Goal: Information Seeking & Learning: Find specific fact

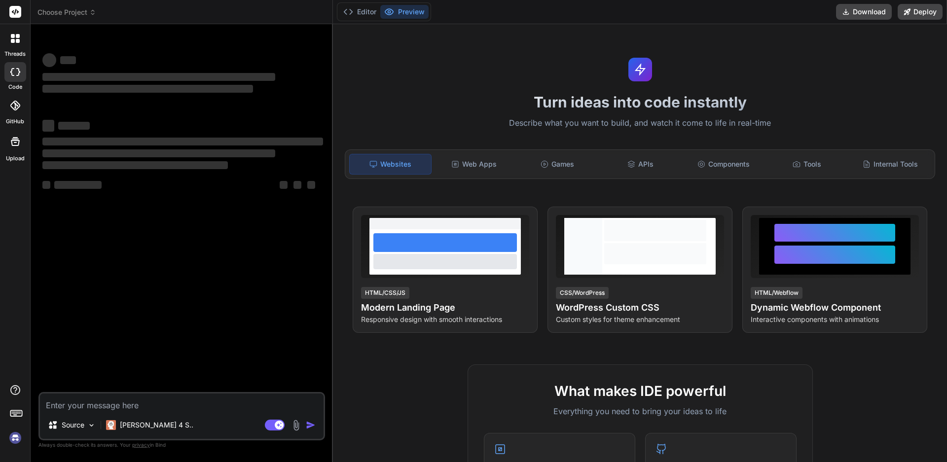
click at [124, 406] on textarea at bounding box center [182, 403] width 284 height 18
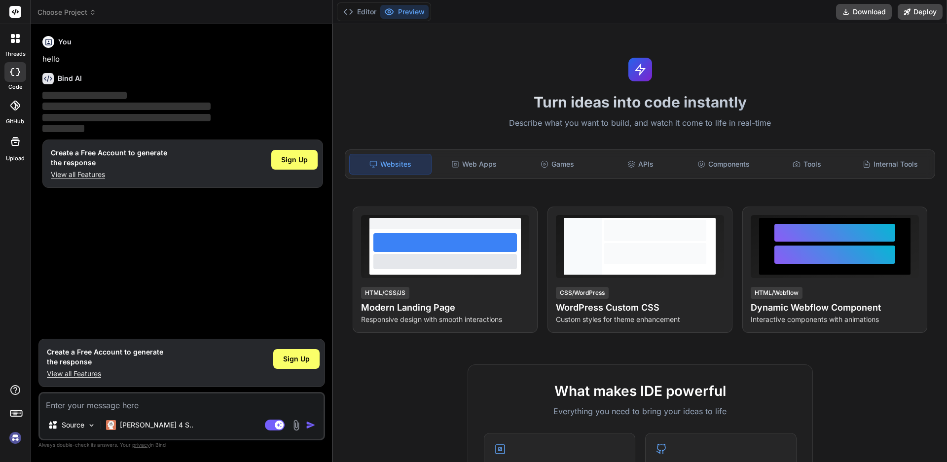
click at [84, 408] on textarea at bounding box center [182, 403] width 284 height 18
type textarea "x"
type textarea "how to find chromedriver path"
type textarea "x"
type textarea "how to find chromedriver path"
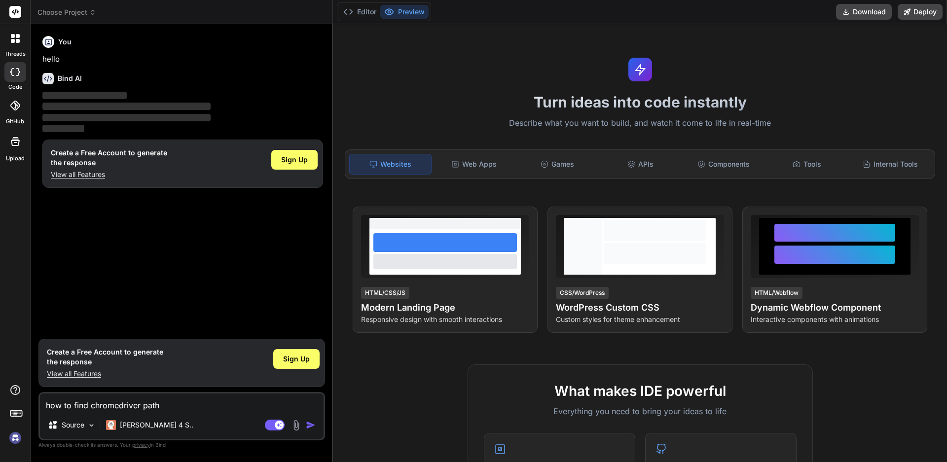
type textarea "x"
type textarea "how to find chromedriver path i"
type textarea "x"
type textarea "how to find chromedriver path in"
type textarea "x"
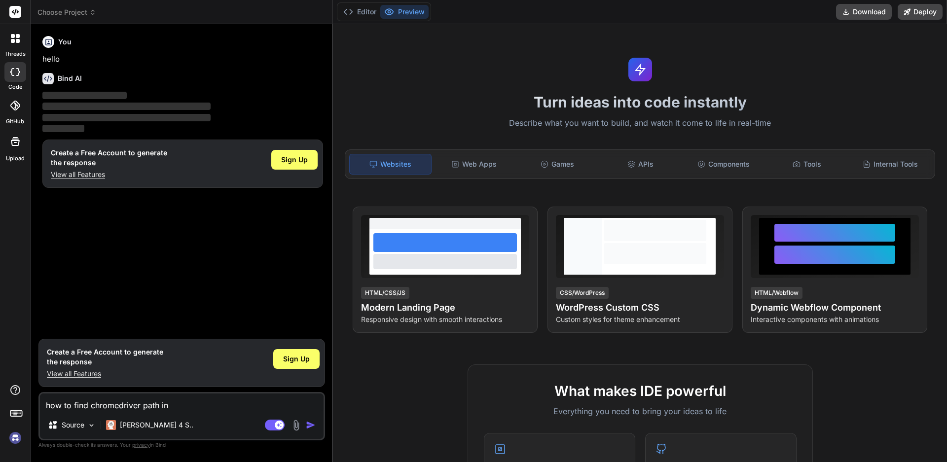
type textarea "how to find chromedriver path in"
type textarea "x"
type textarea "how to find chromedriver path in w"
type textarea "x"
type textarea "how to find chromedriver path in wi"
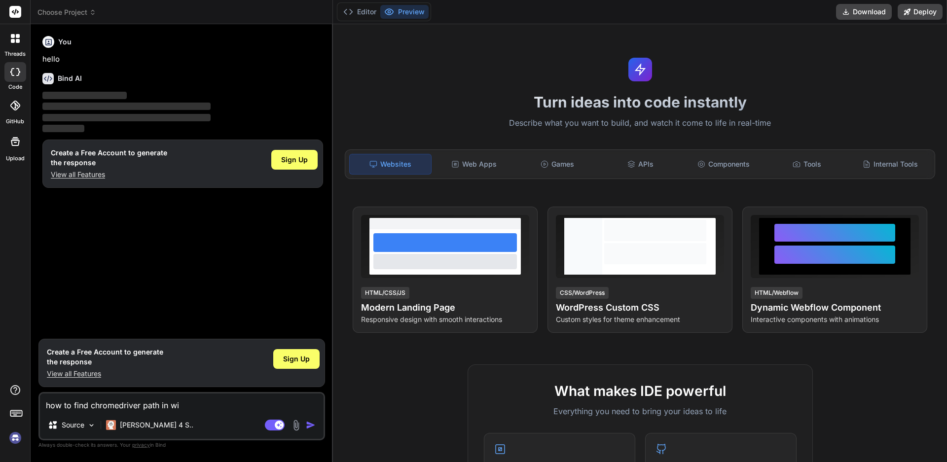
type textarea "x"
type textarea "how to find chromedriver path in win"
type textarea "x"
type textarea "how to find chromedriver path in wind"
type textarea "x"
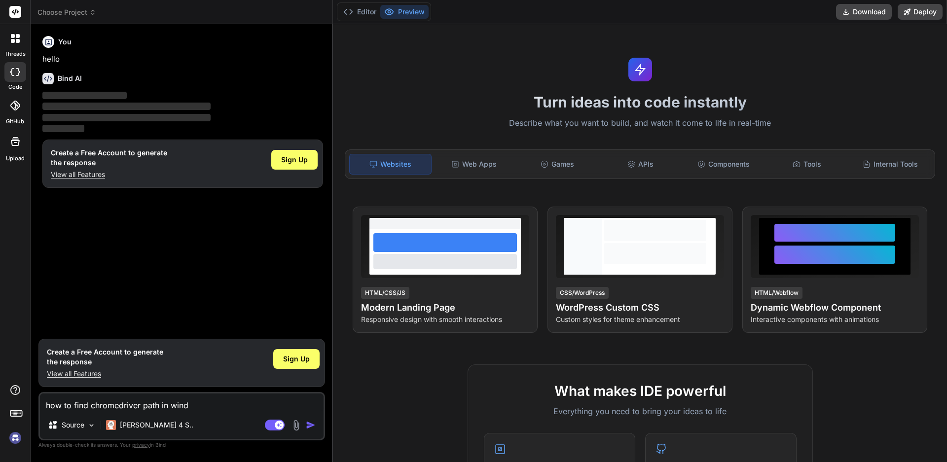
type textarea "how to find chromedriver path in windo"
type textarea "x"
type textarea "how to find chromedriver path in window"
click at [305, 426] on div "Agent Mode. When this toggle is activated, AI automatically makes decisions, re…" at bounding box center [291, 425] width 57 height 12
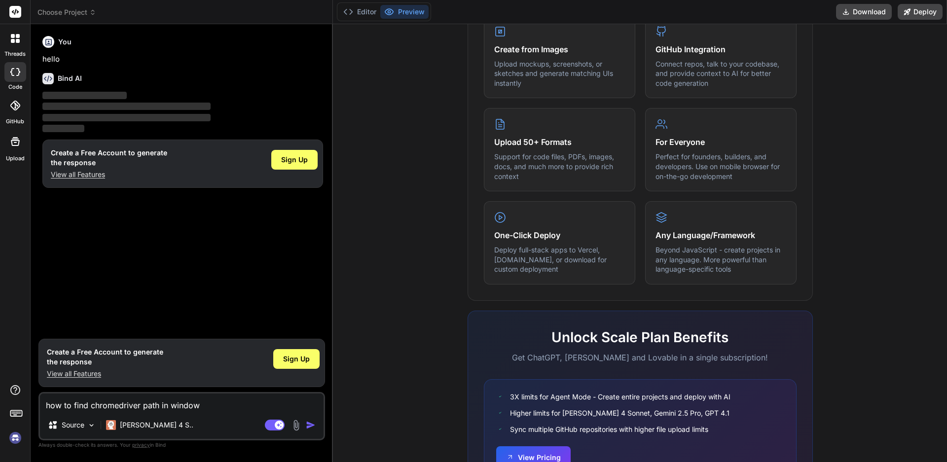
scroll to position [479, 0]
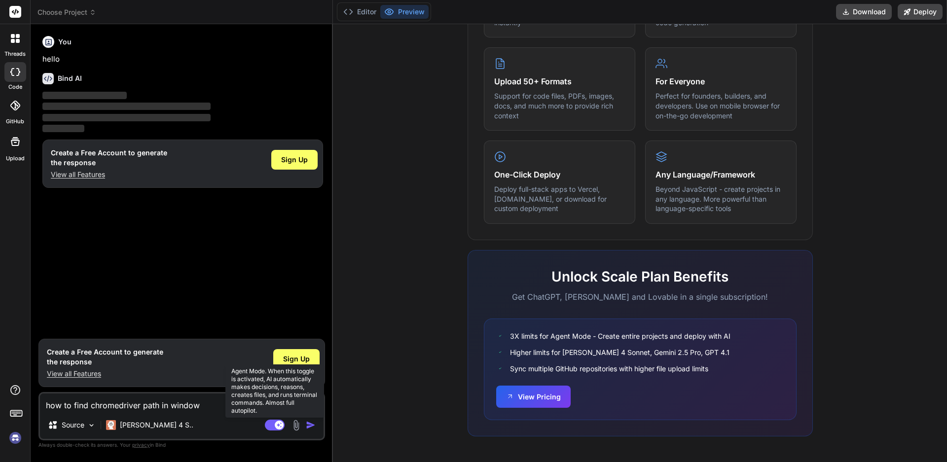
click at [271, 425] on rect at bounding box center [275, 425] width 20 height 11
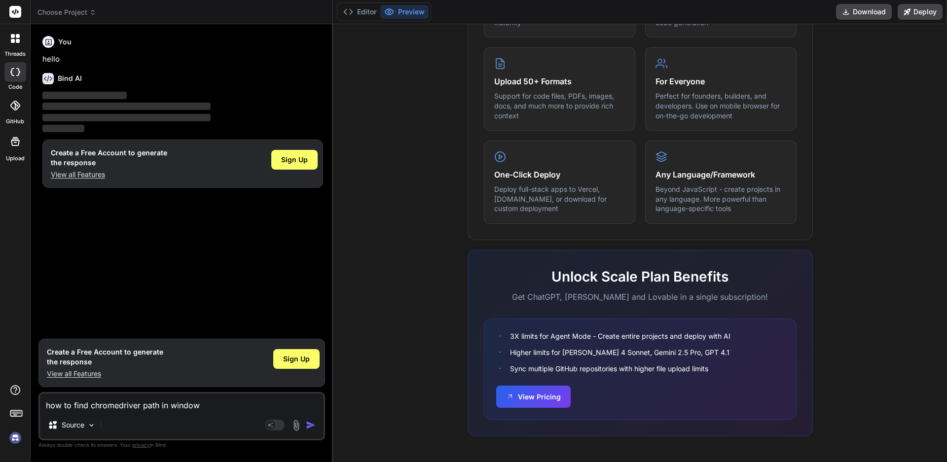
click at [305, 423] on div "Agent Mode. When this toggle is activated, AI automatically makes decisions, re…" at bounding box center [291, 425] width 57 height 12
click at [311, 423] on img "button" at bounding box center [311, 425] width 10 height 10
click at [294, 354] on div "Sign Up" at bounding box center [296, 359] width 46 height 20
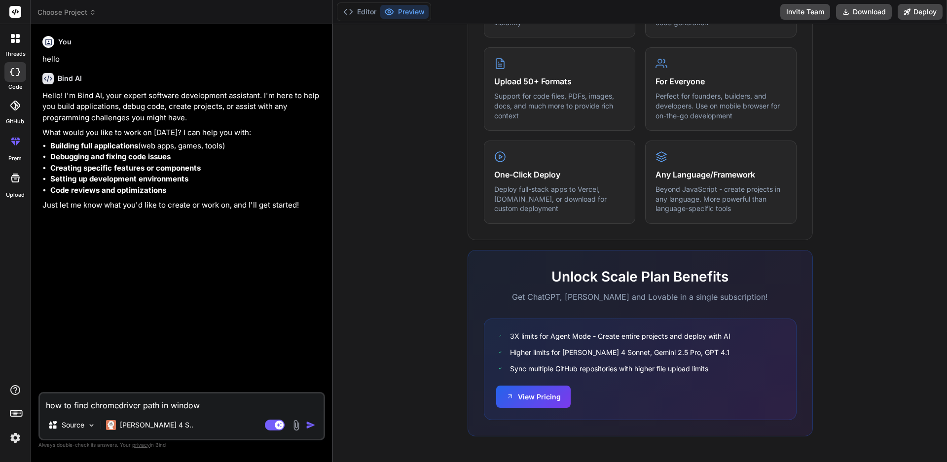
click at [309, 424] on img "button" at bounding box center [311, 425] width 10 height 10
type textarea "x"
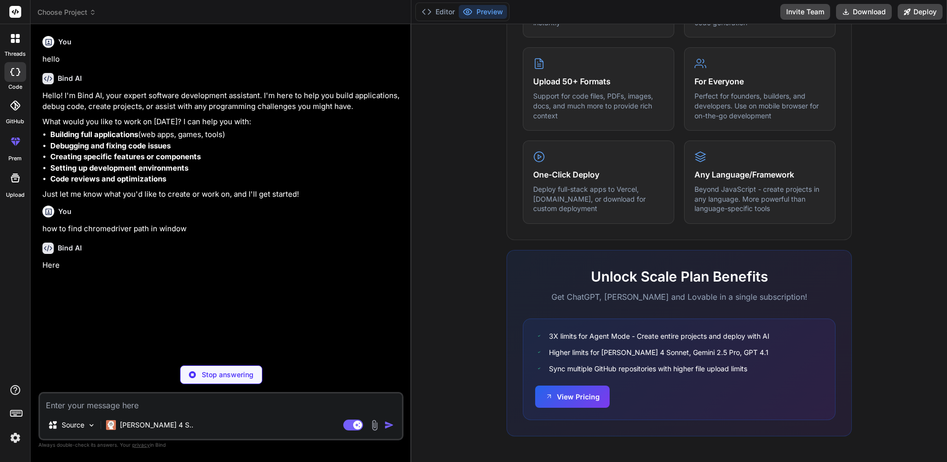
scroll to position [511, 0]
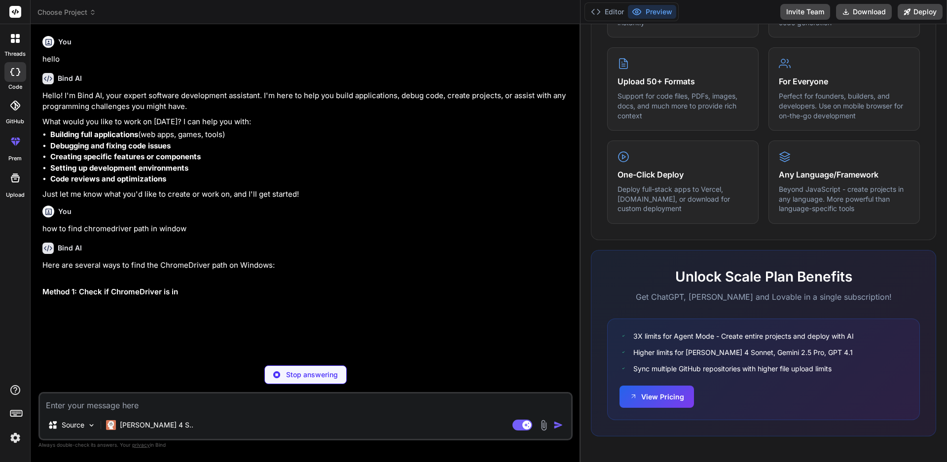
drag, startPoint x: 333, startPoint y: 339, endPoint x: 947, endPoint y: 231, distance: 623.6
click at [947, 231] on div "Choose Project Created with Pixso. Bind AI Web Search Created with Pixso. Code …" at bounding box center [489, 231] width 917 height 462
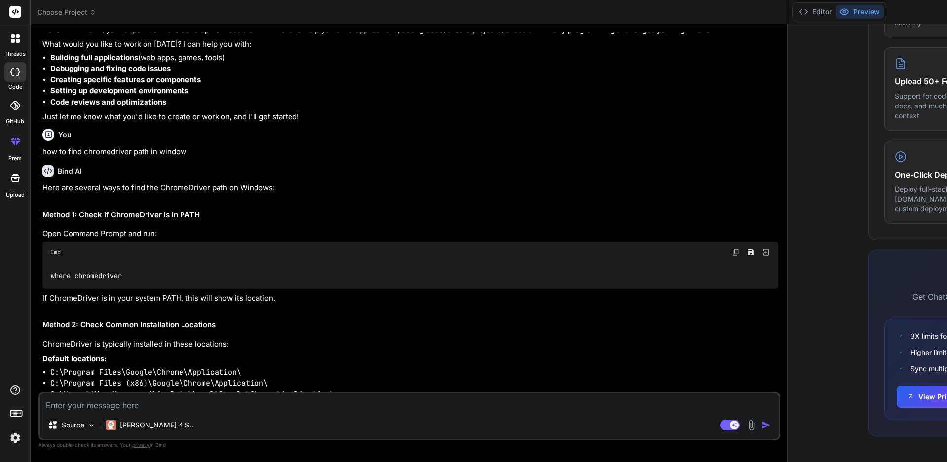
scroll to position [0, 0]
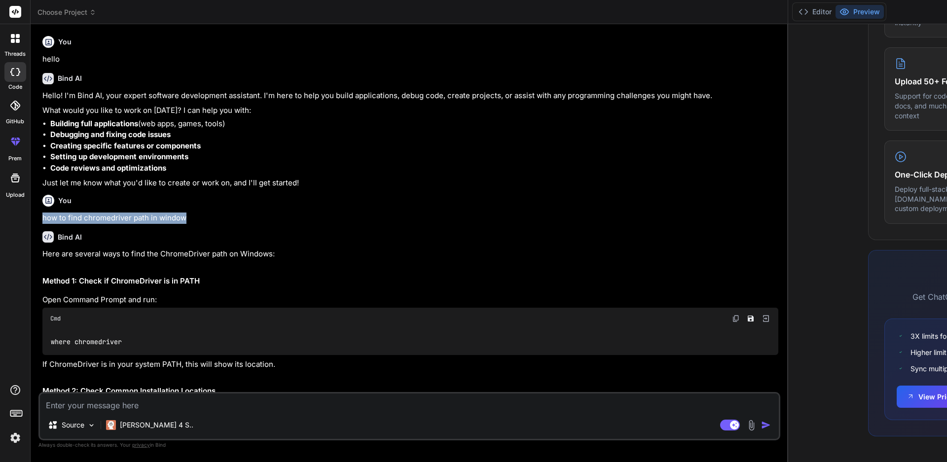
drag, startPoint x: 190, startPoint y: 225, endPoint x: 37, endPoint y: 223, distance: 153.0
click at [37, 223] on div "Bind AI Web Search Created with Pixso. Code Generator You hello Bind AI Hello! …" at bounding box center [410, 243] width 758 height 438
copy p "how to find chromedriver path in window"
click at [87, 402] on textarea at bounding box center [409, 403] width 739 height 18
paste textarea "how to find chromedriver path in window"
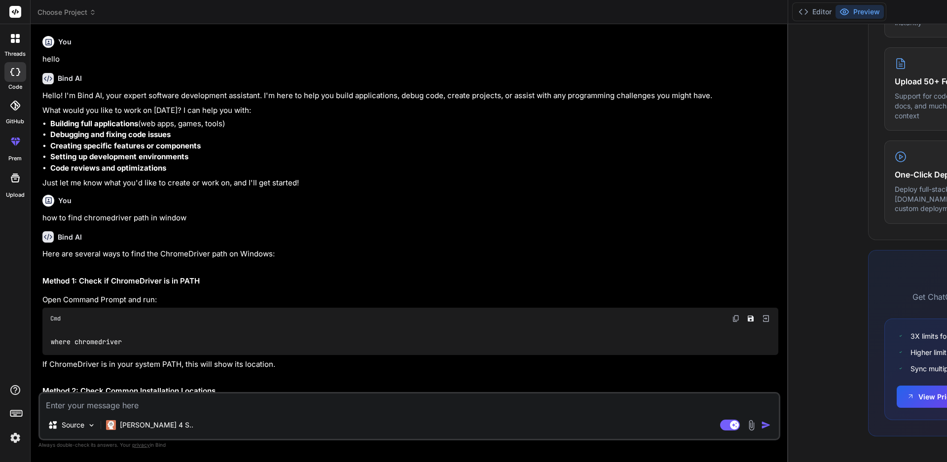
type textarea "x"
type textarea "how to find chromedriver path in window"
type textarea "x"
type textarea "how to find chromedriver path in window"
type textarea "x"
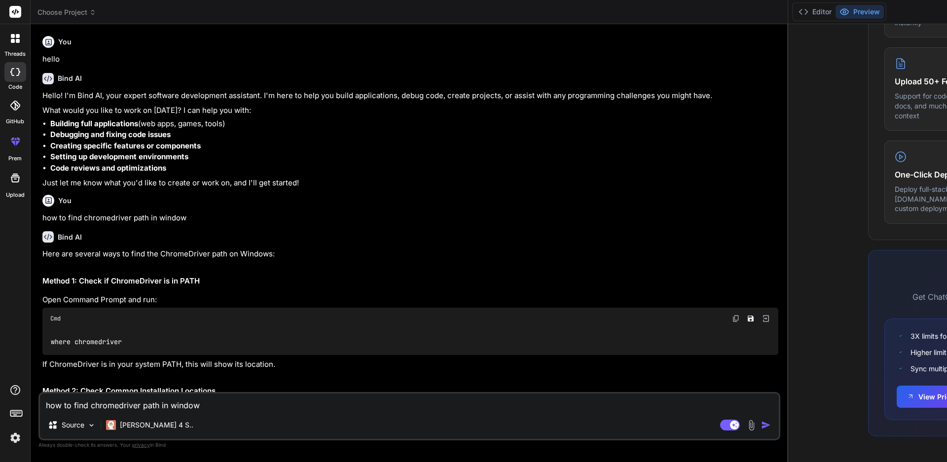
type textarea "how to find chromedriver path in window f"
type textarea "x"
type textarea "how to find chromedriver path in window fr"
type textarea "x"
type textarea "how to find chromedriver path in window fro"
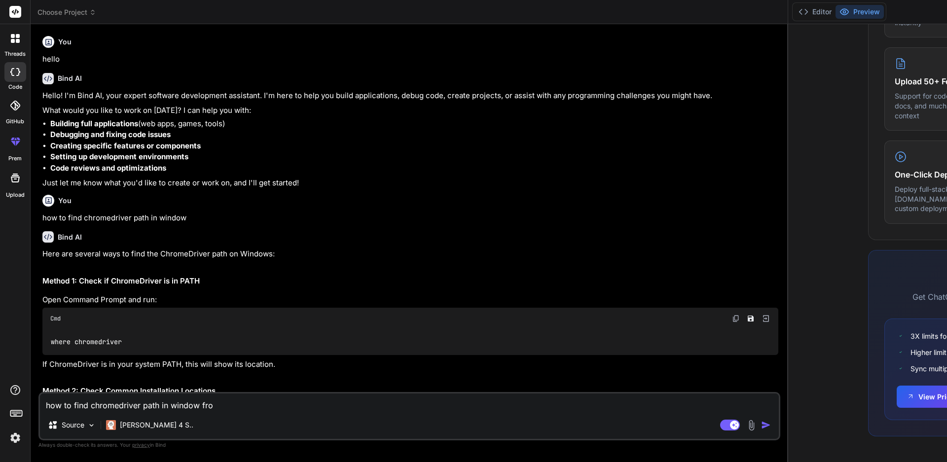
type textarea "x"
type textarea "how to find chromedriver path in window from"
type textarea "x"
type textarea "how to find chromedriver path in window from"
type textarea "x"
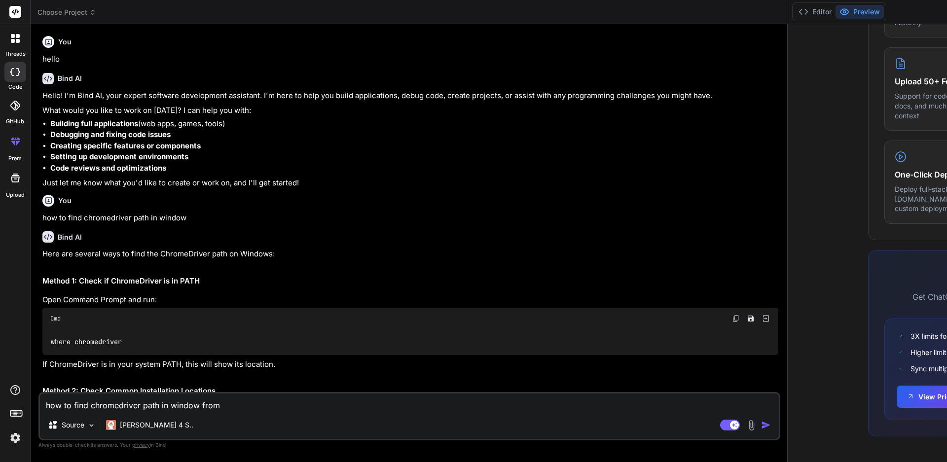
type textarea "how to find chromedriver path in window from c"
type textarea "x"
type textarea "how to find chromedriver path in window from cm"
type textarea "x"
type textarea "how to find chromedriver path in window from cmd"
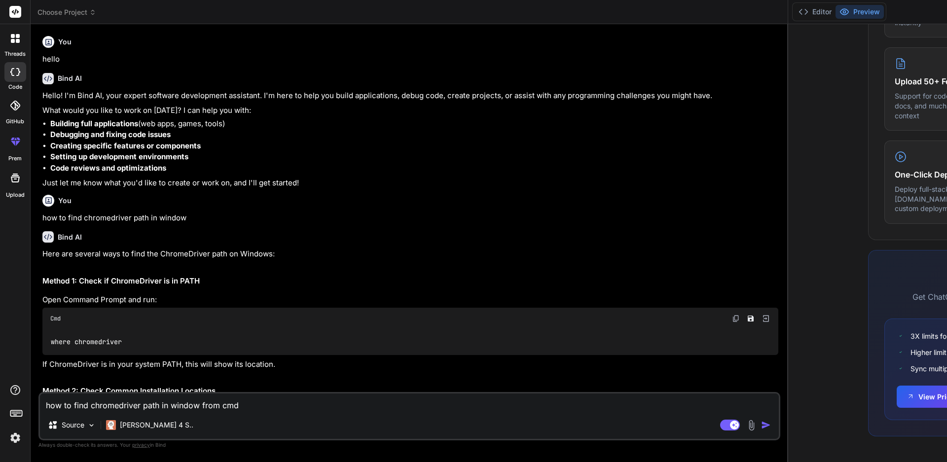
type textarea "x"
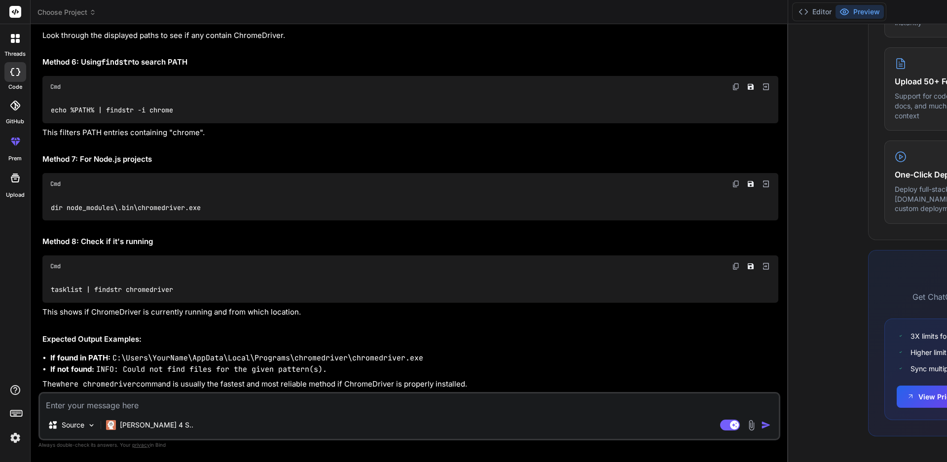
scroll to position [1525, 0]
type textarea "x"
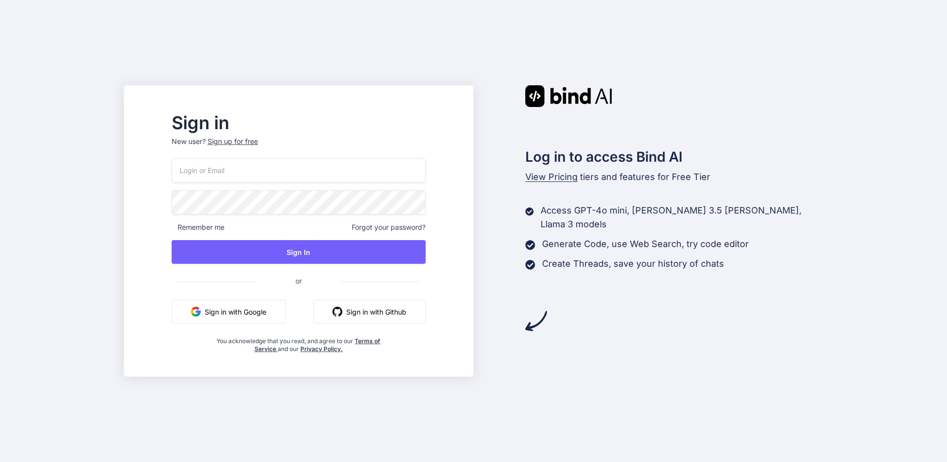
click at [297, 171] on input "email" at bounding box center [299, 170] width 254 height 24
type input "a"
type input "test"
click at [258, 309] on button "Sign in with Google" at bounding box center [229, 312] width 114 height 24
